Goal: Transaction & Acquisition: Subscribe to service/newsletter

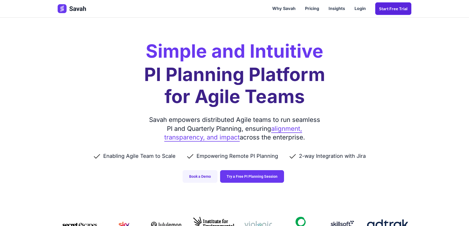
click at [390, 9] on link "Start Free trial" at bounding box center [393, 8] width 36 height 13
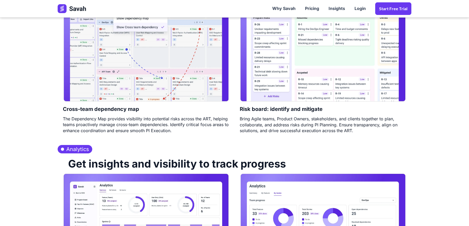
scroll to position [509, 0]
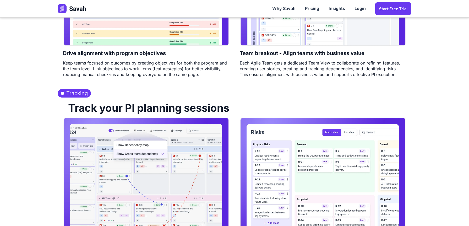
click at [190, 186] on img at bounding box center [146, 172] width 166 height 111
click at [124, 107] on h2 "Track your PI planning sessions" at bounding box center [146, 107] width 166 height 20
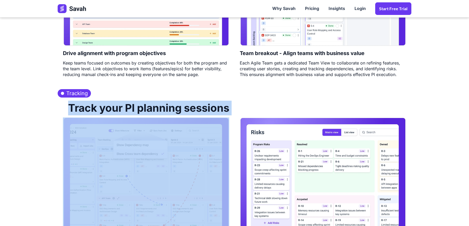
click at [124, 107] on h2 "Track your PI planning sessions" at bounding box center [146, 107] width 166 height 20
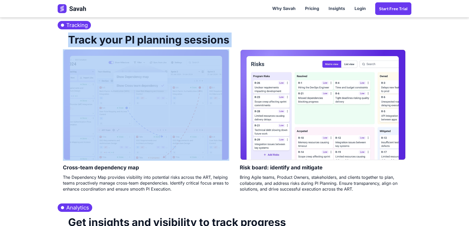
scroll to position [589, 0]
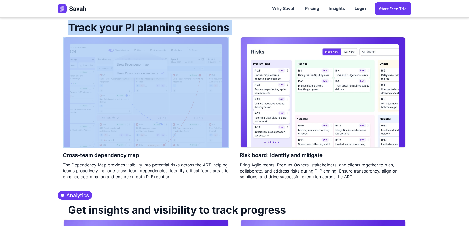
click at [124, 107] on img at bounding box center [146, 92] width 166 height 111
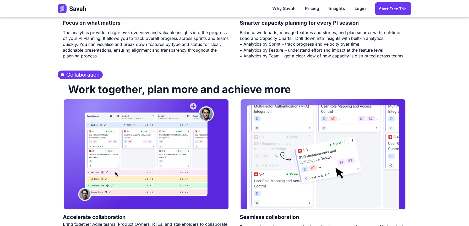
scroll to position [937, 0]
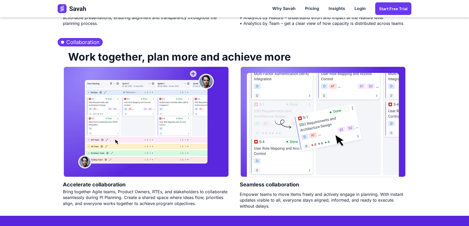
click at [95, 121] on img at bounding box center [146, 121] width 166 height 111
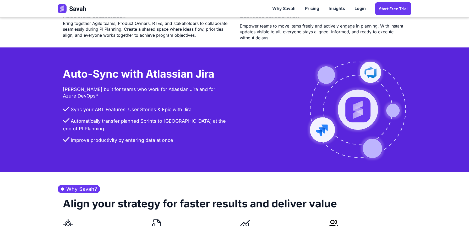
click at [95, 121] on li "Automatically transfer planned Sprints to Jira at the end of PI Planning" at bounding box center [146, 126] width 166 height 19
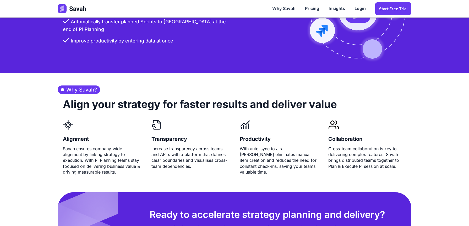
scroll to position [1233, 0]
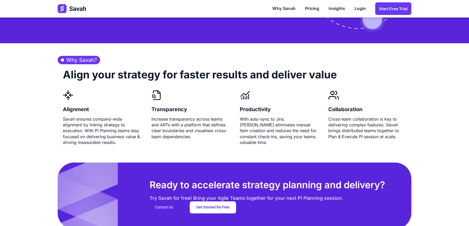
click at [87, 74] on h2 "Align your strategy for faster results and deliver value" at bounding box center [200, 77] width 274 height 26
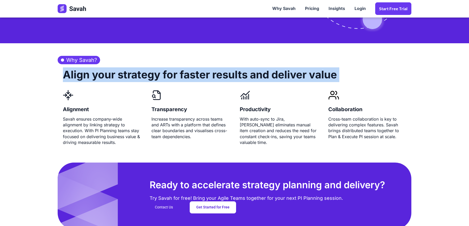
click at [87, 74] on h2 "Align your strategy for faster results and deliver value" at bounding box center [200, 77] width 274 height 26
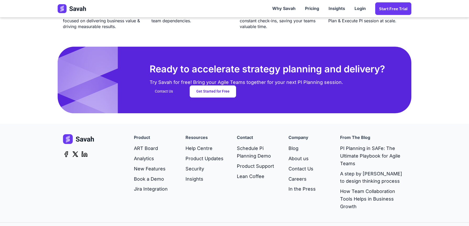
scroll to position [1344, 0]
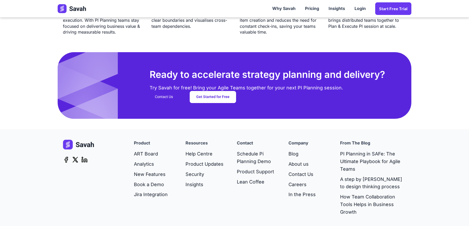
click at [79, 145] on img at bounding box center [78, 145] width 31 height 10
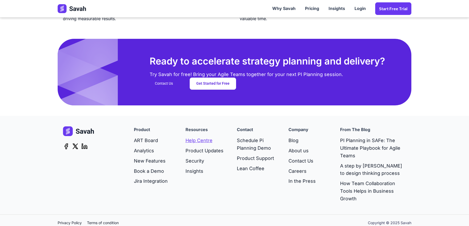
scroll to position [1362, 0]
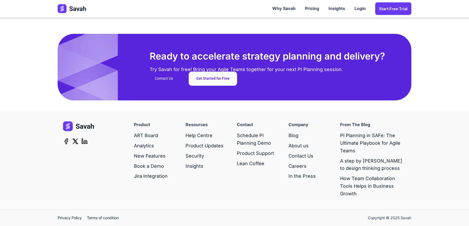
click at [221, 78] on link "Get Started for Free" at bounding box center [213, 79] width 46 height 12
click at [394, 9] on link "Start Free trial" at bounding box center [393, 8] width 36 height 13
click at [224, 82] on link "Get Started for Free" at bounding box center [213, 79] width 46 height 12
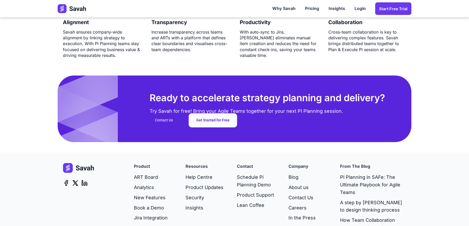
scroll to position [1364, 0]
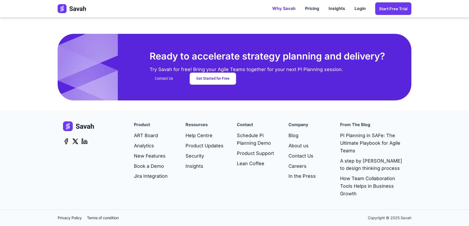
click at [278, 11] on link "Why Savah" at bounding box center [283, 9] width 33 height 16
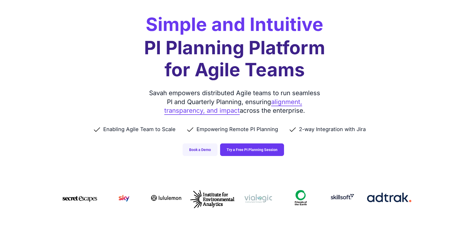
scroll to position [28, 0]
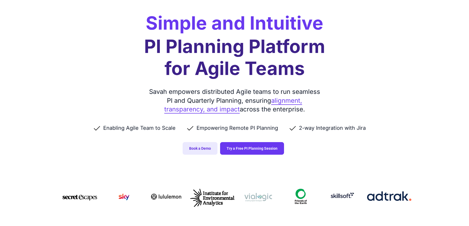
click at [207, 147] on link "Book a Demo" at bounding box center [200, 148] width 35 height 13
click at [235, 146] on link "Try a Free PI Planning Session" at bounding box center [252, 148] width 64 height 13
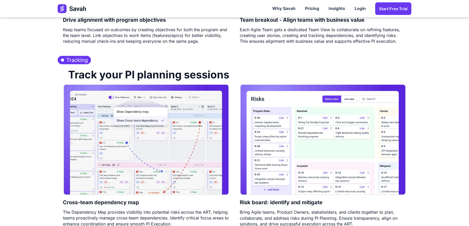
scroll to position [544, 0]
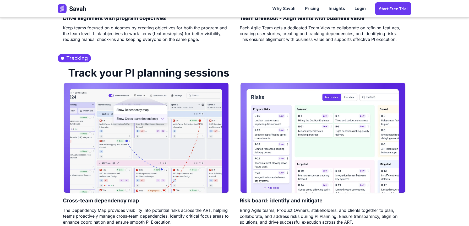
click at [143, 139] on img at bounding box center [146, 137] width 166 height 111
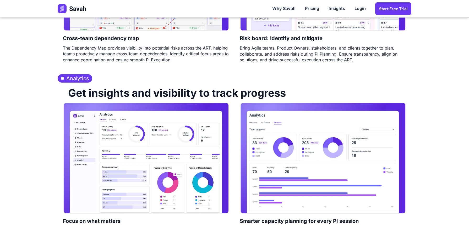
scroll to position [725, 0]
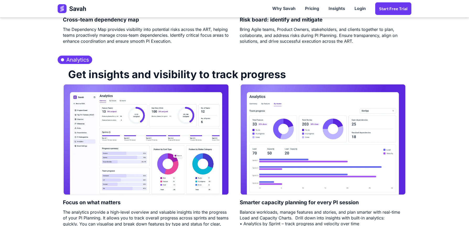
click at [143, 139] on img at bounding box center [146, 139] width 166 height 111
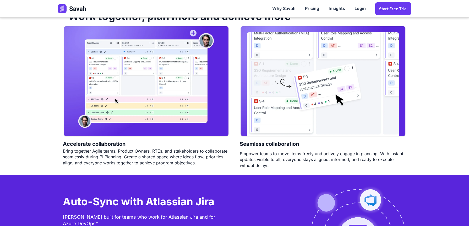
scroll to position [993, 0]
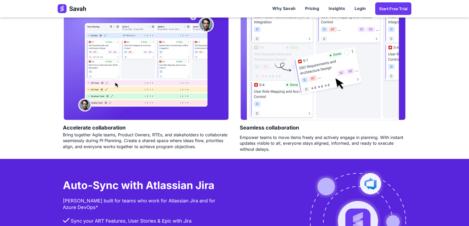
click at [149, 89] on img at bounding box center [146, 64] width 166 height 111
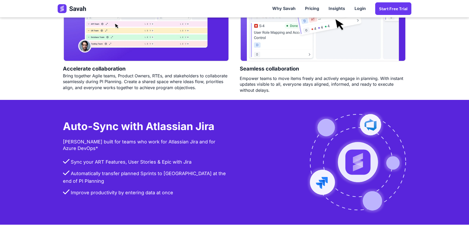
scroll to position [1058, 0]
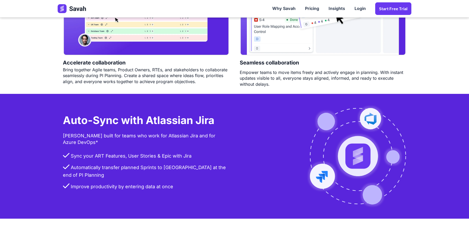
click at [147, 130] on h3 "Auto-Sync with Atlassian Jira" at bounding box center [138, 122] width 151 height 16
click at [146, 146] on div "Savah built for teams who work for Atlassian Jira and for Azure DevOps*" at bounding box center [146, 139] width 166 height 18
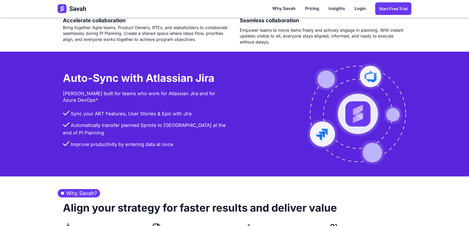
scroll to position [1103, 0]
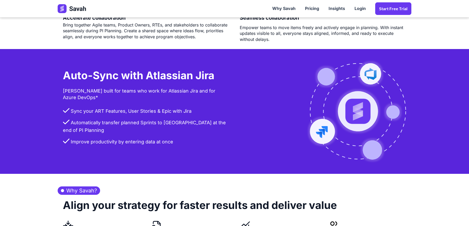
click at [140, 128] on li "Automatically transfer planned Sprints to Jira at the end of PI Planning" at bounding box center [146, 128] width 166 height 19
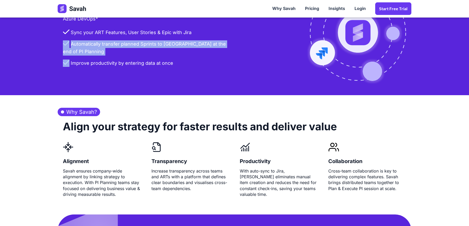
scroll to position [1215, 0]
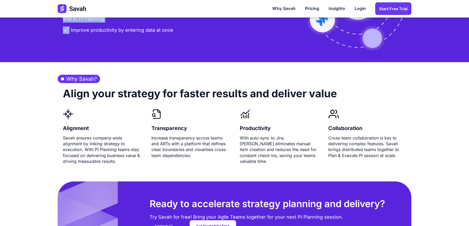
click at [85, 163] on div "Savah ensures company-wide alignment by linking strategy to execution. With PI …" at bounding box center [102, 149] width 78 height 29
click at [176, 148] on div "Increase transparency across teams and ARTs with a platform that defines clear …" at bounding box center [190, 147] width 78 height 24
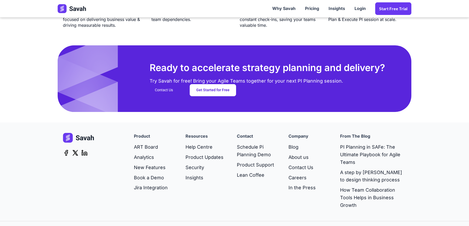
scroll to position [1364, 0]
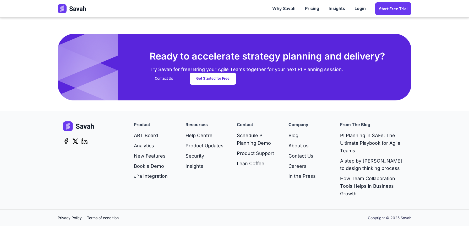
click at [79, 130] on img at bounding box center [78, 126] width 31 height 10
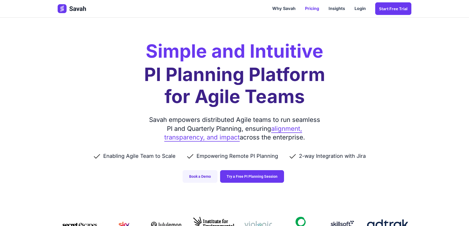
click at [312, 9] on link "Pricing" at bounding box center [312, 9] width 24 height 16
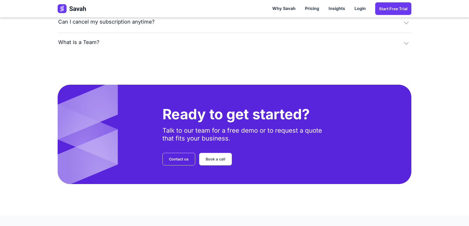
scroll to position [1117, 0]
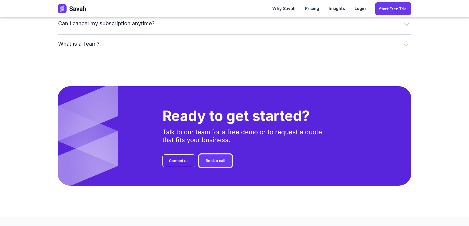
click at [217, 159] on link "Book a call" at bounding box center [215, 160] width 33 height 13
click at [174, 160] on link "Contact us" at bounding box center [178, 160] width 33 height 13
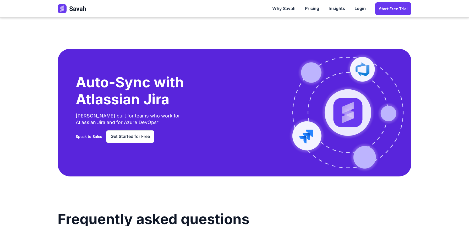
scroll to position [854, 0]
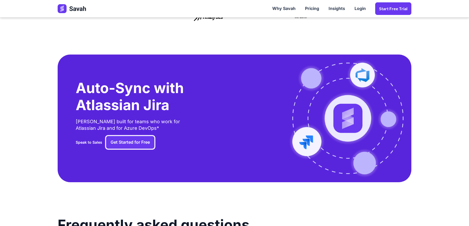
click at [137, 142] on link "Get Started for Free" at bounding box center [130, 142] width 48 height 13
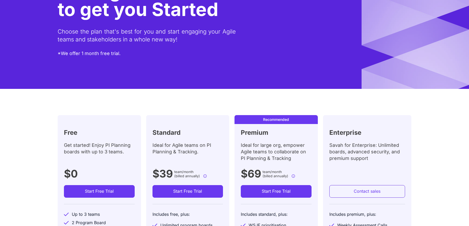
scroll to position [0, 0]
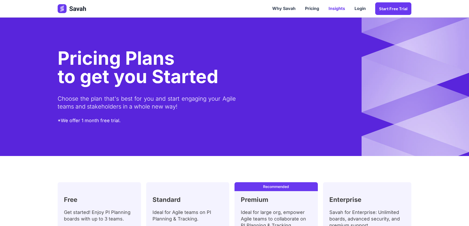
click at [339, 8] on link "Insights" at bounding box center [337, 9] width 26 height 16
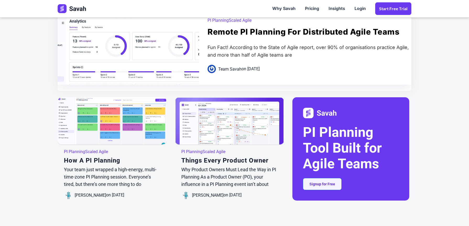
scroll to position [138, 0]
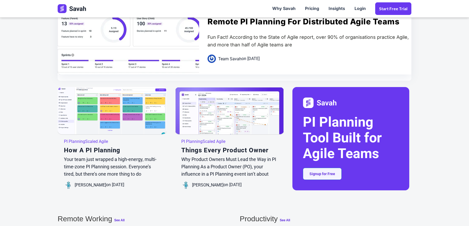
click at [174, 50] on div at bounding box center [128, 67] width 170 height 170
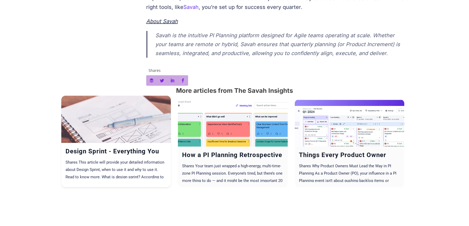
scroll to position [1848, 0]
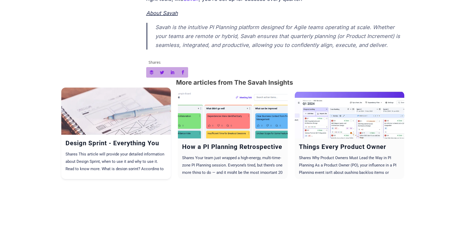
click at [123, 116] on div at bounding box center [116, 142] width 110 height 110
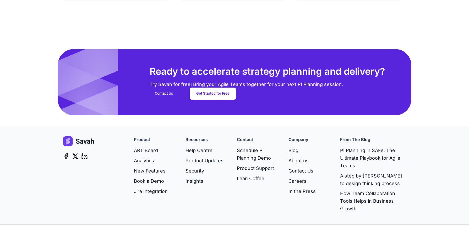
scroll to position [2041, 0]
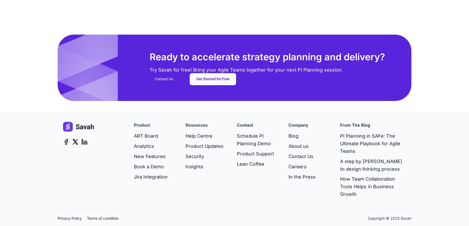
click at [221, 77] on link "Get Started for Free" at bounding box center [213, 79] width 46 height 12
